Goal: Task Accomplishment & Management: Manage account settings

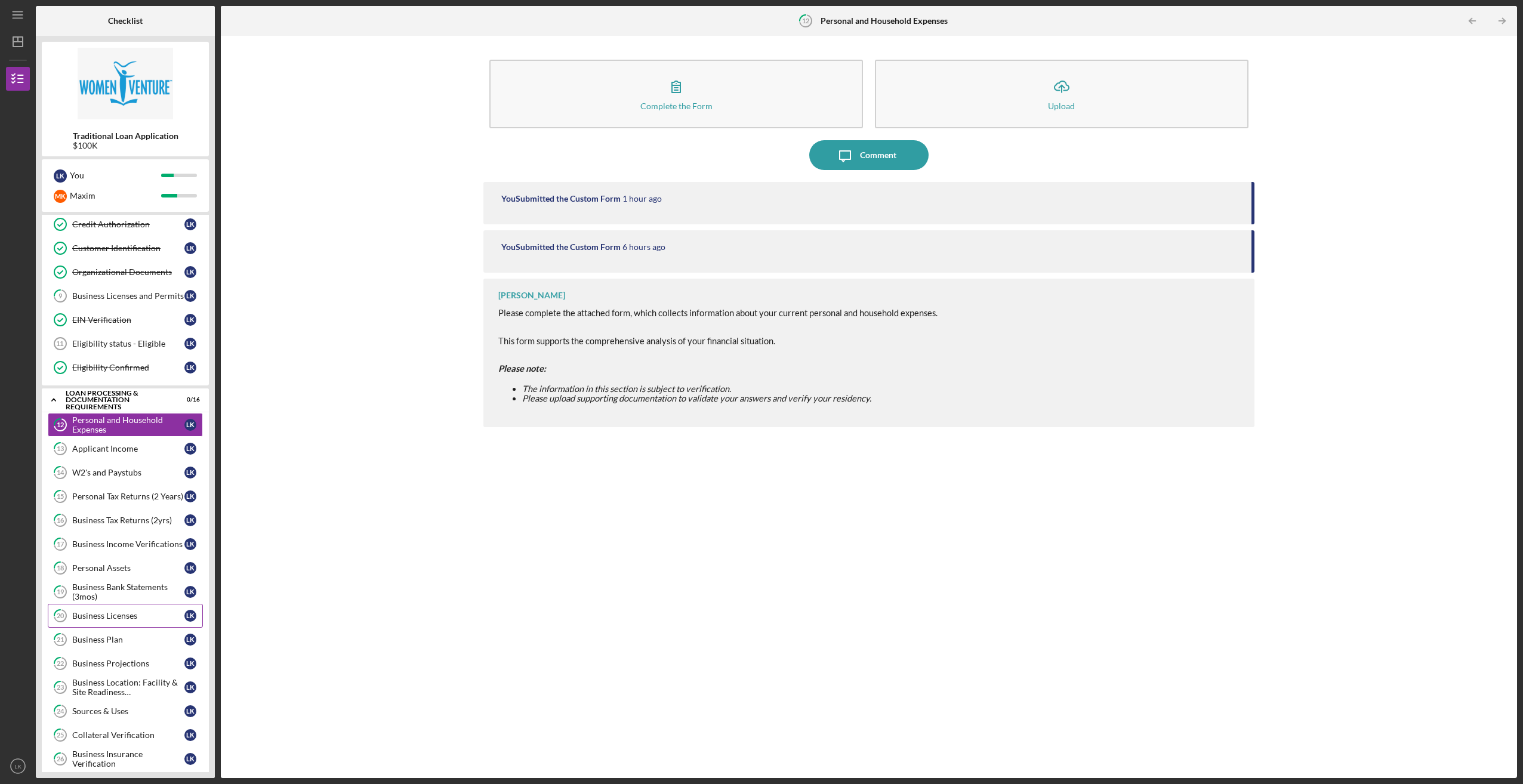
scroll to position [133, 0]
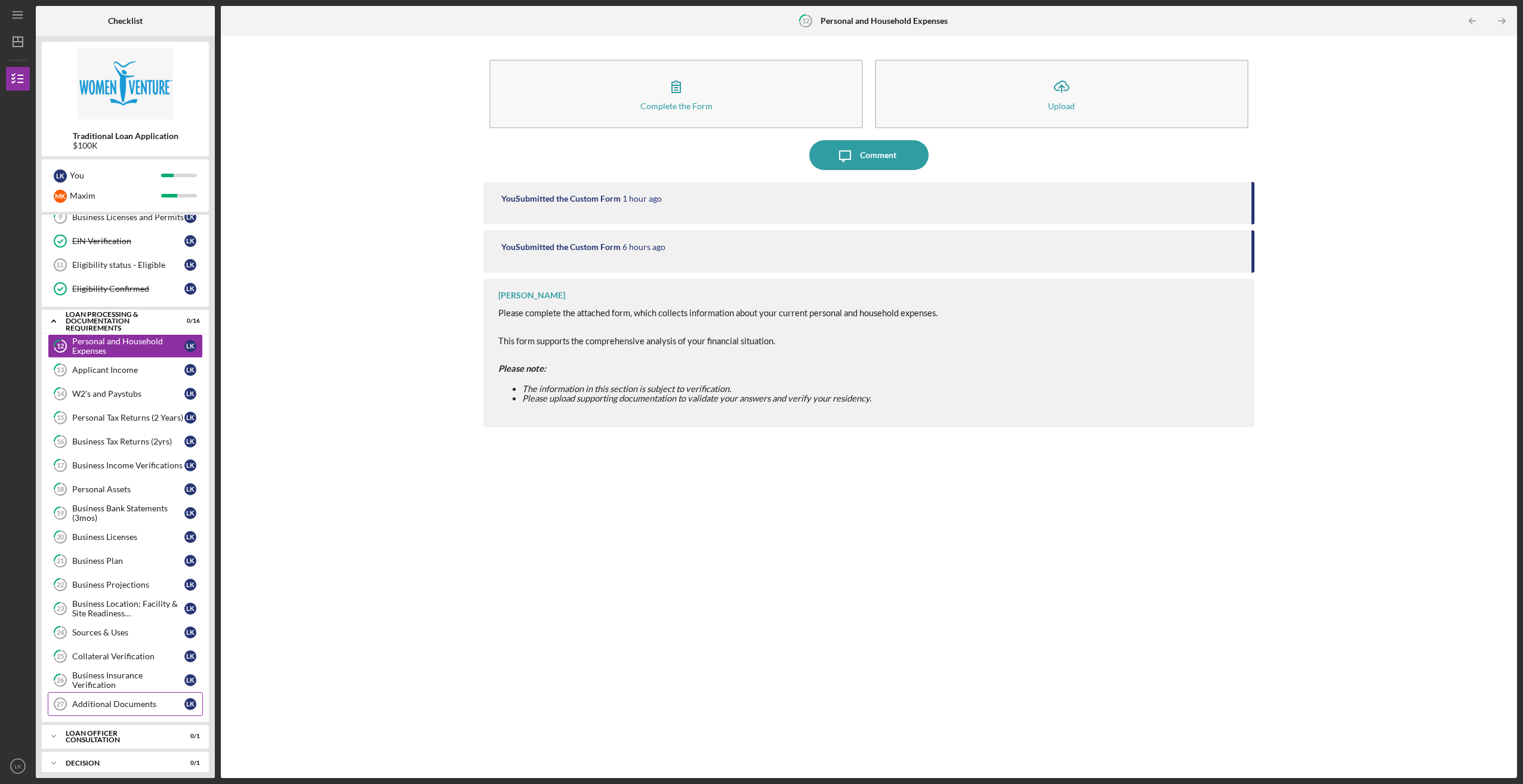
click at [116, 692] on link "Additional Documents 27 Additional Documents L K" at bounding box center [125, 704] width 155 height 24
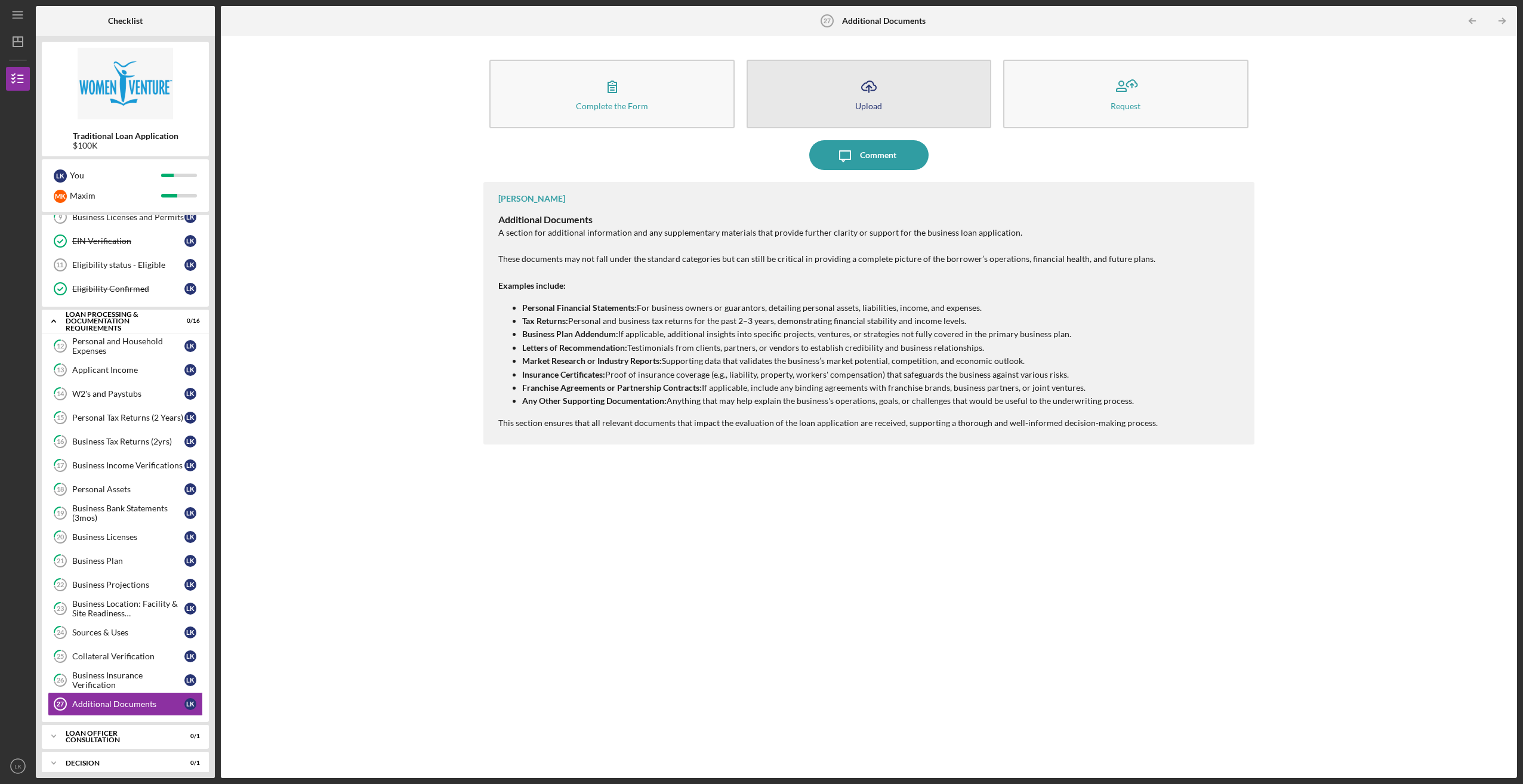
click at [818, 89] on button "Icon/Upload Upload" at bounding box center [869, 94] width 245 height 68
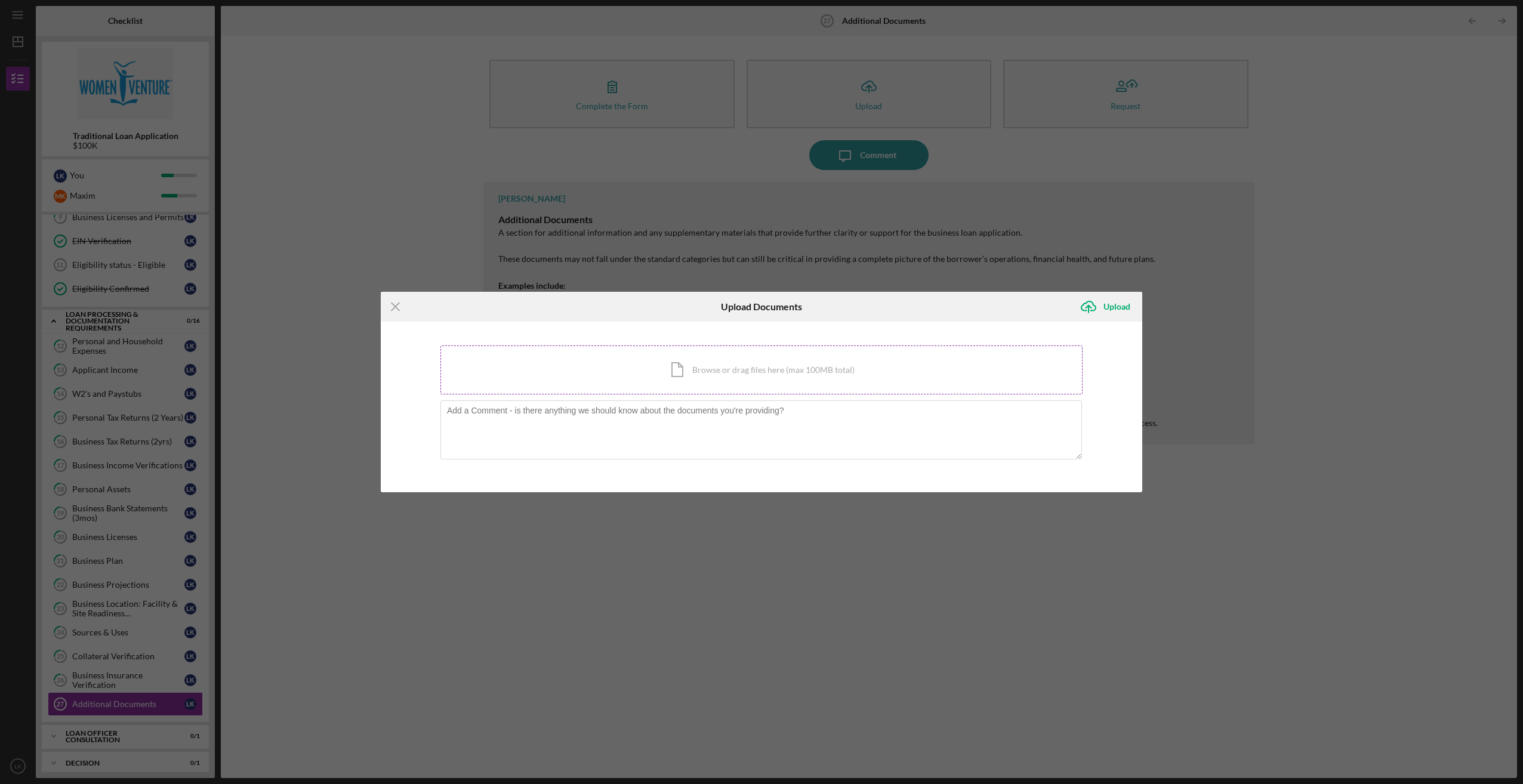
click at [681, 377] on div "Icon/Document Browse or drag files here (max 100MB total) Tap to choose files o…" at bounding box center [762, 370] width 642 height 49
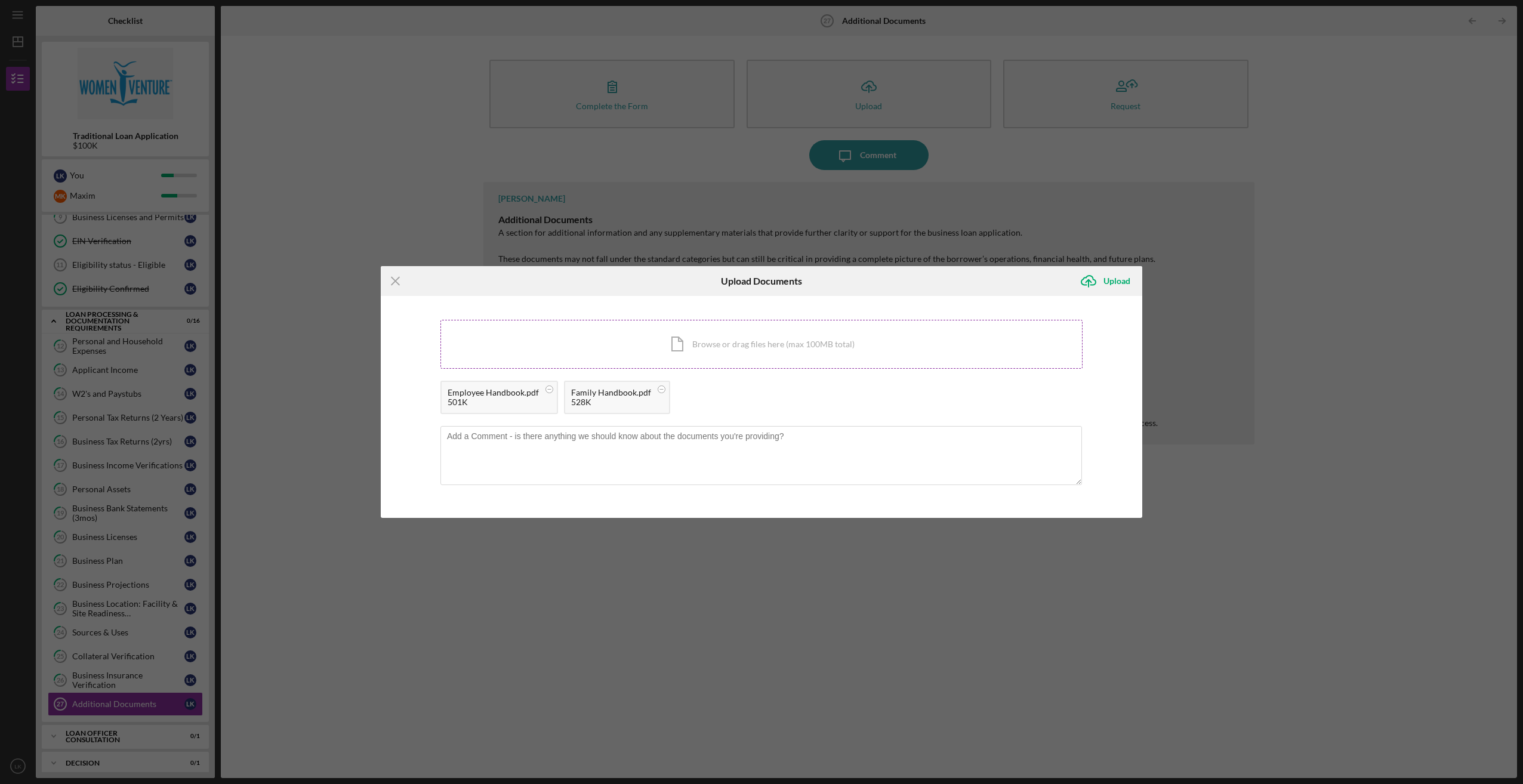
click at [616, 345] on div "Icon/Document Browse or drag files here (max 100MB total) Tap to choose files o…" at bounding box center [762, 344] width 642 height 49
click at [1098, 283] on icon "Icon/Upload" at bounding box center [1089, 281] width 30 height 30
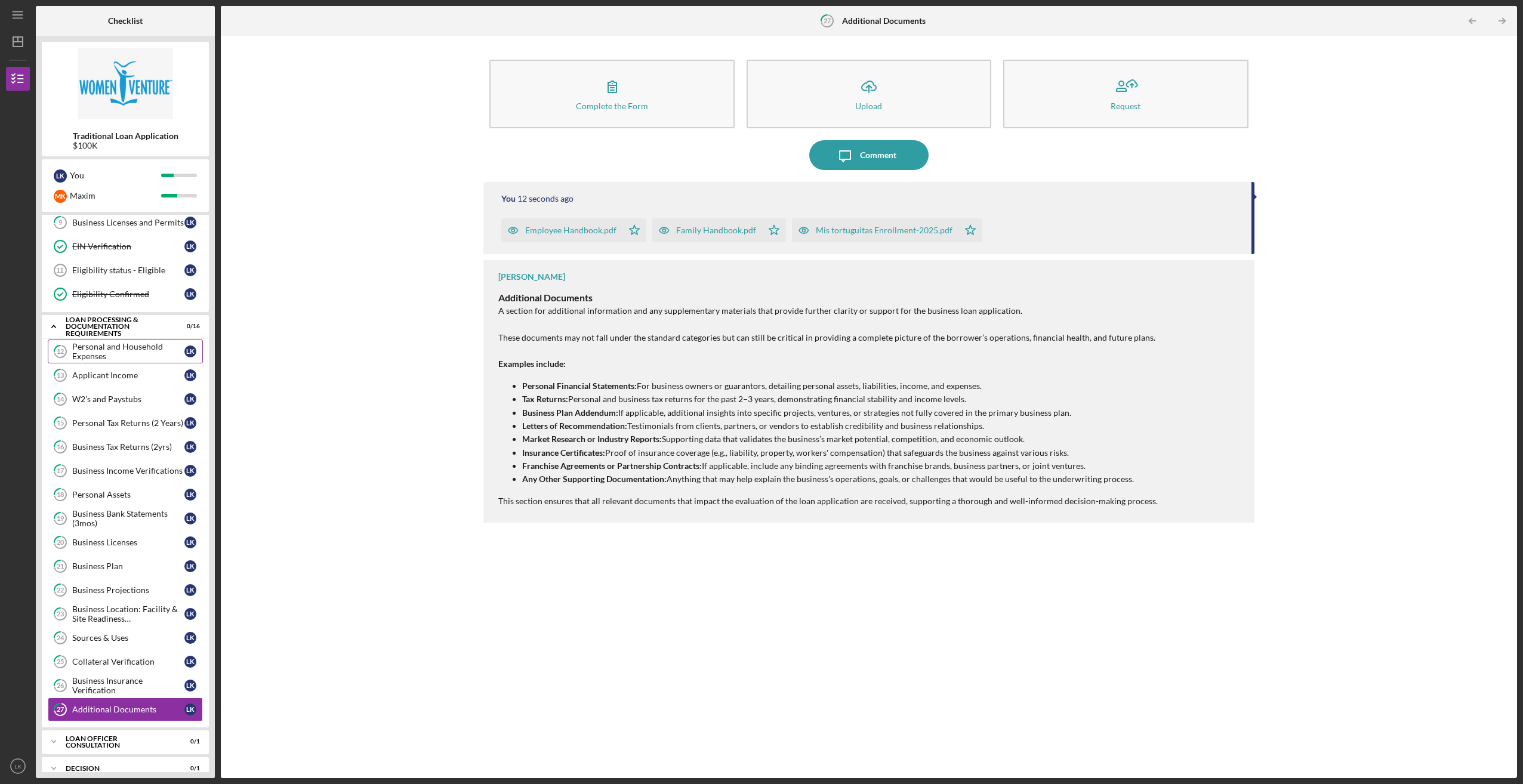
scroll to position [133, 0]
click at [53, 313] on icon "Icon/Expander" at bounding box center [53, 321] width 24 height 24
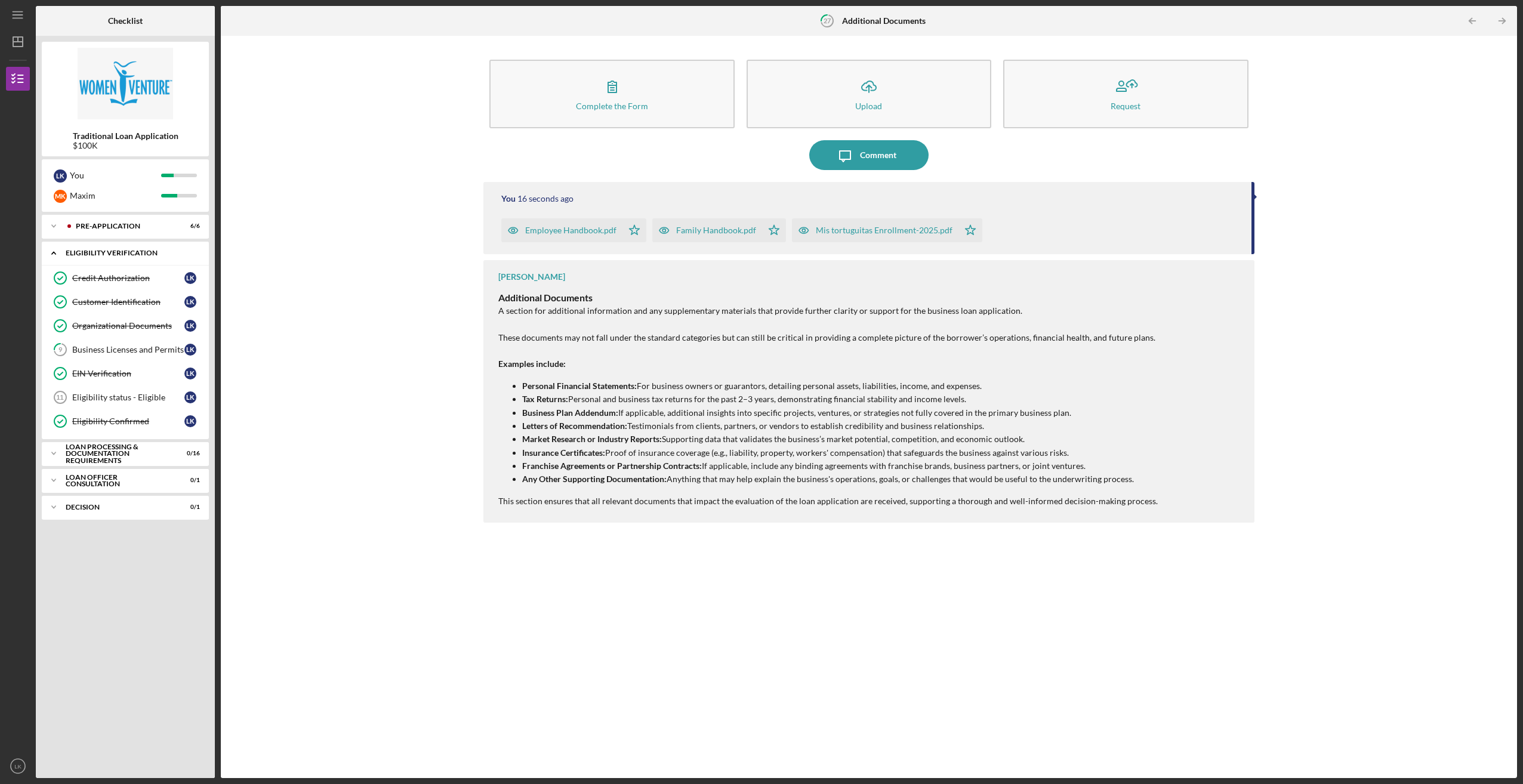
click at [55, 254] on polyline at bounding box center [53, 253] width 3 height 2
